Goal: Information Seeking & Learning: Learn about a topic

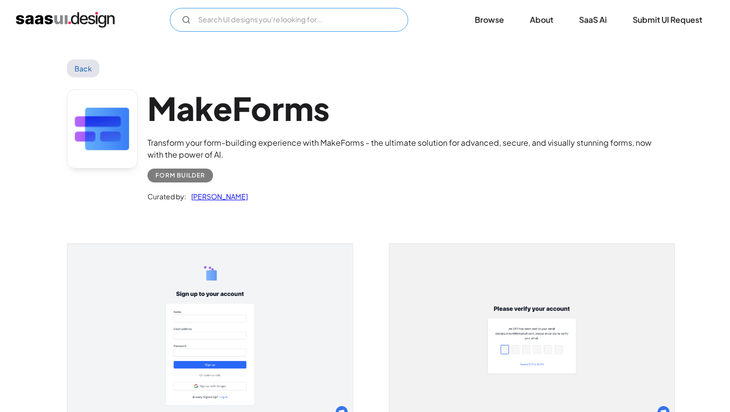
click at [293, 23] on input "Email Form" at bounding box center [289, 20] width 238 height 24
click at [71, 65] on link "Back" at bounding box center [83, 69] width 32 height 18
click at [82, 20] on img "home" at bounding box center [65, 20] width 99 height 16
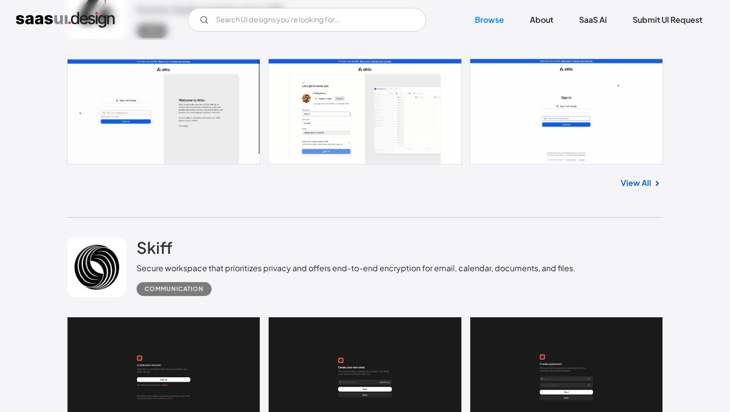
scroll to position [618, 0]
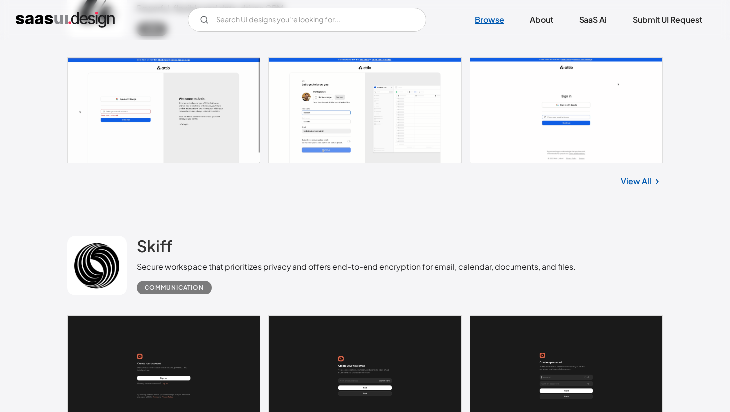
click at [491, 18] on link "Browse" at bounding box center [489, 20] width 53 height 22
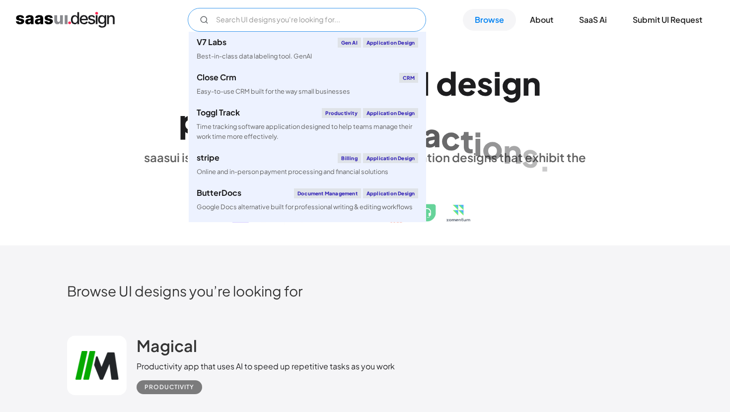
click at [297, 17] on input "Email Form" at bounding box center [307, 20] width 238 height 24
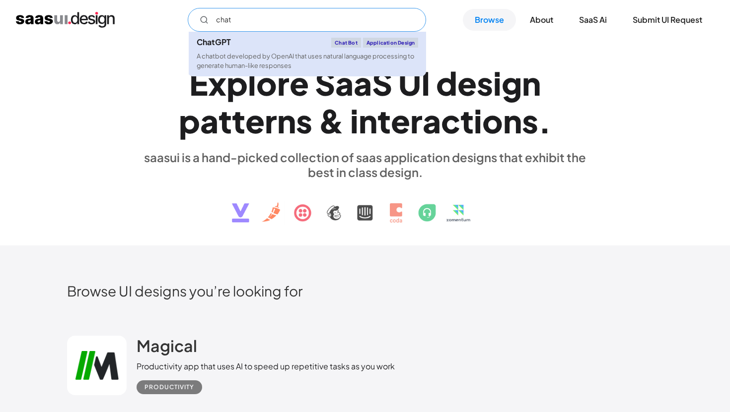
click at [306, 49] on link "ChatGPT Chat Bot Application Design A chatbot developed by OpenAI that uses nat…" at bounding box center [307, 54] width 237 height 45
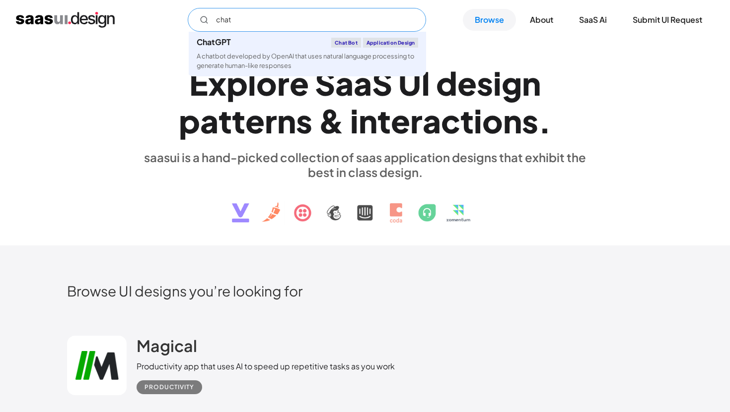
click at [309, 14] on input "chat" at bounding box center [307, 20] width 238 height 24
type input "g"
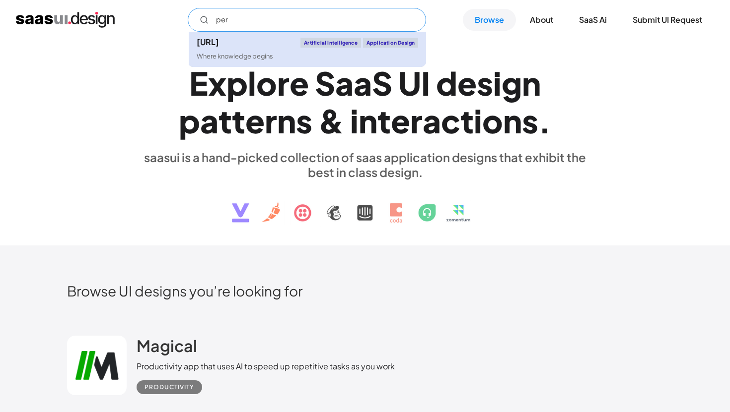
click at [263, 51] on link "Perplexity.ai Artificial Intelligence Application Design Where knowledge begins" at bounding box center [307, 49] width 237 height 35
type input "per"
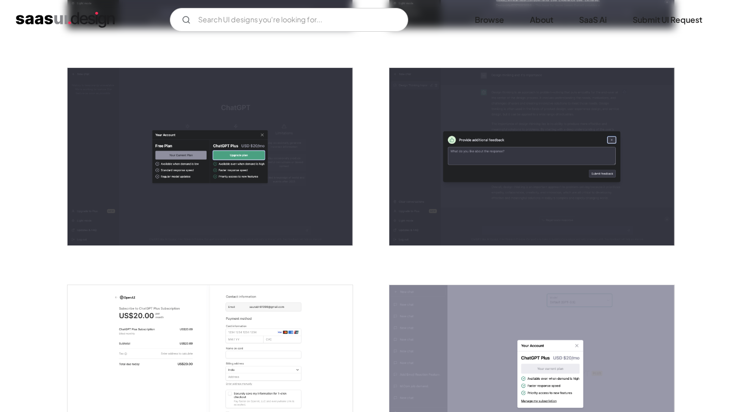
scroll to position [1261, 0]
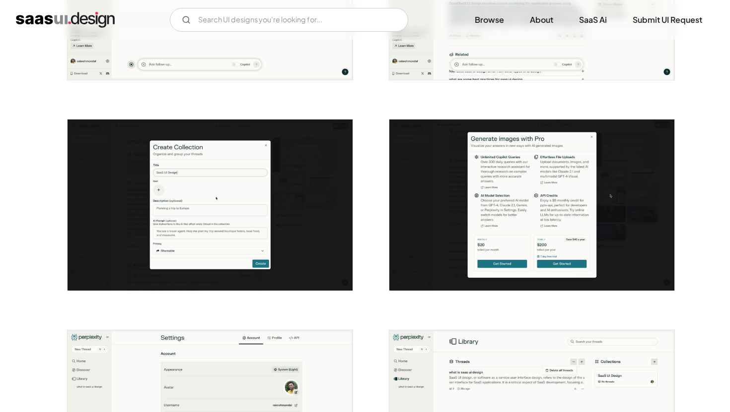
scroll to position [1193, 0]
